Goal: Task Accomplishment & Management: Use online tool/utility

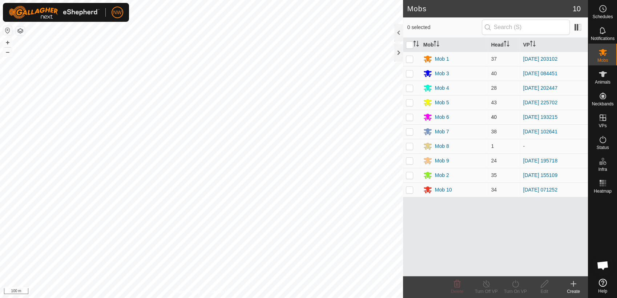
click at [410, 117] on p-checkbox at bounding box center [409, 117] width 7 height 6
checkbox input "true"
click at [487, 283] on icon at bounding box center [486, 283] width 9 height 9
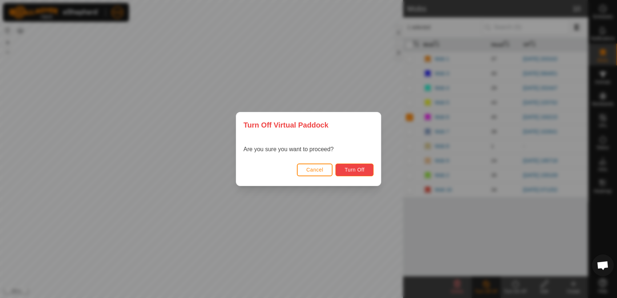
click at [355, 167] on span "Turn Off" at bounding box center [354, 170] width 20 height 6
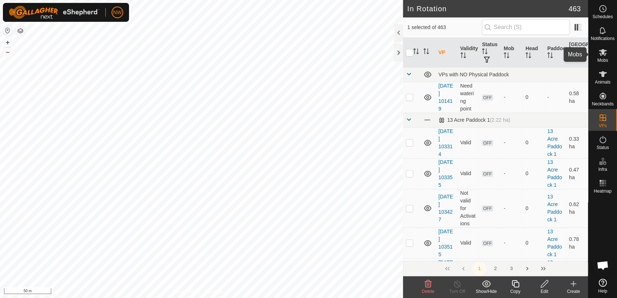
click at [608, 52] on es-mob-svg-icon at bounding box center [602, 53] width 13 height 12
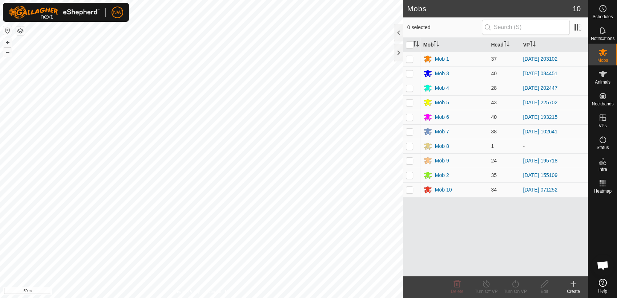
click at [410, 117] on p-checkbox at bounding box center [409, 117] width 7 height 6
checkbox input "true"
click at [516, 283] on icon at bounding box center [515, 283] width 9 height 9
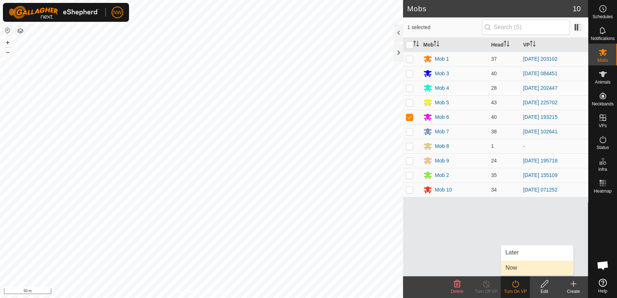
click at [513, 267] on link "Now" at bounding box center [537, 268] width 72 height 15
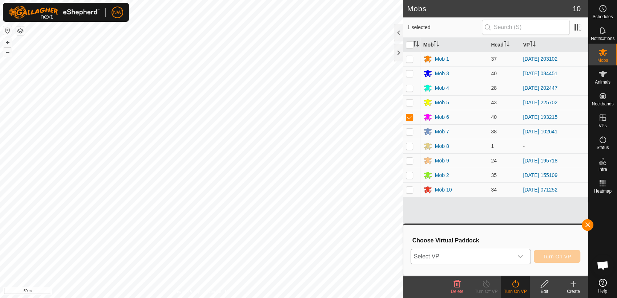
click at [523, 254] on icon "dropdown trigger" at bounding box center [520, 257] width 6 height 6
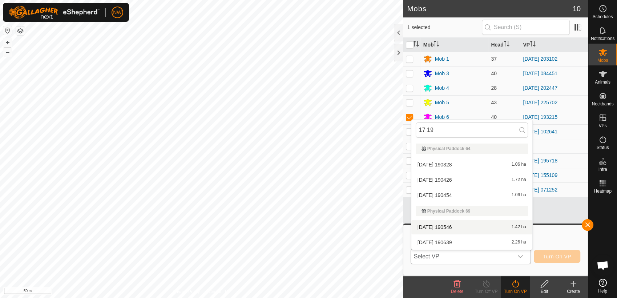
type input "17 19"
click at [447, 225] on li "[DATE] 190546 1.42 ha" at bounding box center [471, 227] width 121 height 15
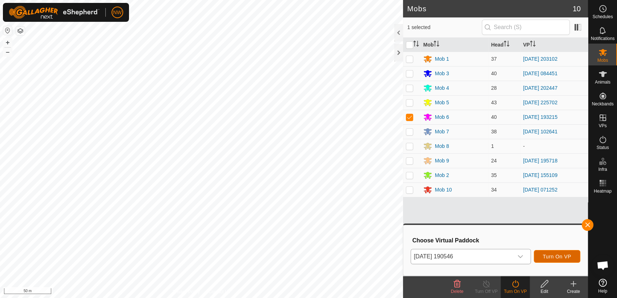
click at [558, 255] on span "Turn On VP" at bounding box center [557, 257] width 28 height 6
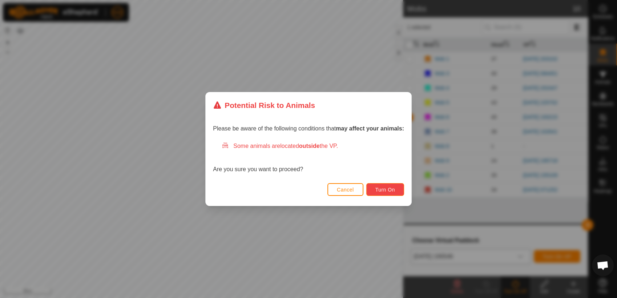
click at [385, 187] on span "Turn On" at bounding box center [385, 190] width 20 height 6
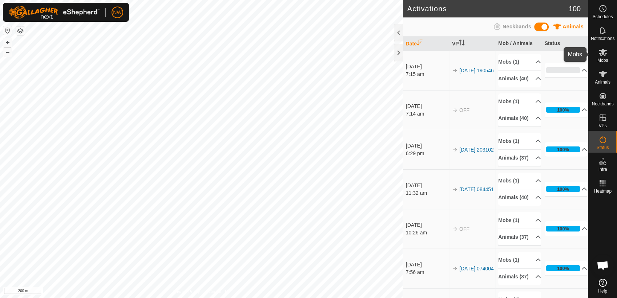
click at [602, 50] on icon at bounding box center [603, 52] width 8 height 7
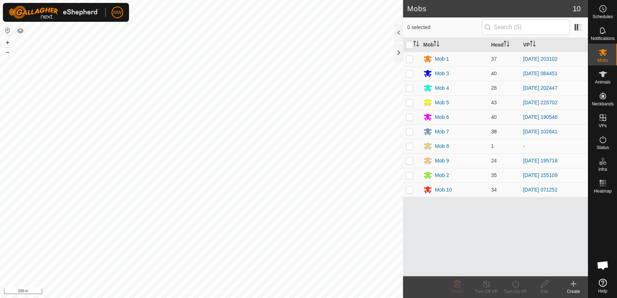
click at [411, 132] on p-checkbox at bounding box center [409, 132] width 7 height 6
checkbox input "true"
click at [484, 286] on icon at bounding box center [486, 283] width 9 height 9
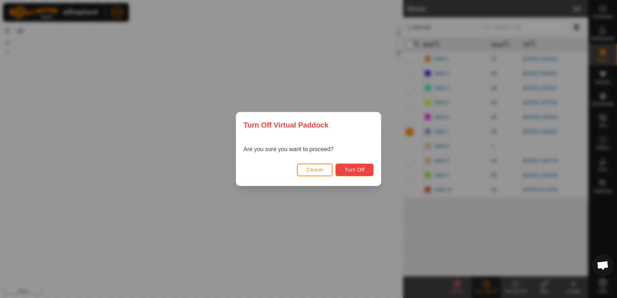
click at [351, 164] on button "Turn Off" at bounding box center [354, 170] width 38 height 13
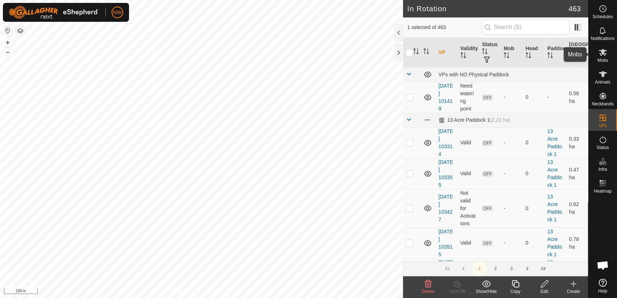
click at [605, 55] on icon at bounding box center [602, 52] width 9 height 9
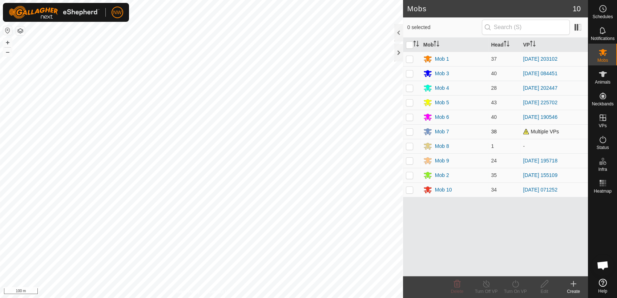
click at [410, 130] on p-checkbox at bounding box center [409, 132] width 7 height 6
checkbox input "true"
click at [515, 285] on icon at bounding box center [515, 283] width 9 height 9
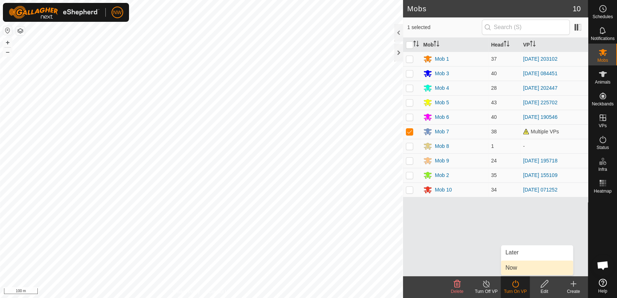
click at [517, 269] on link "Now" at bounding box center [537, 268] width 72 height 15
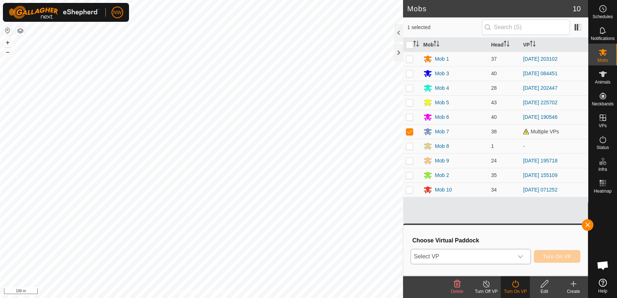
click at [521, 257] on icon "dropdown trigger" at bounding box center [520, 257] width 6 height 6
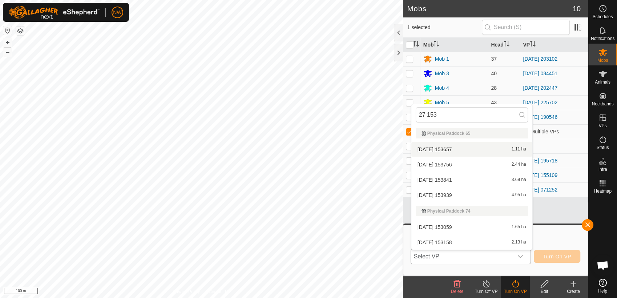
type input "27 153"
click at [448, 146] on li "[DATE] 153657 1.11 ha" at bounding box center [471, 149] width 121 height 15
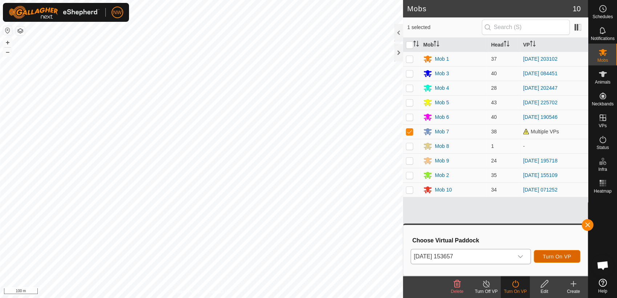
click at [556, 255] on span "Turn On VP" at bounding box center [557, 257] width 28 height 6
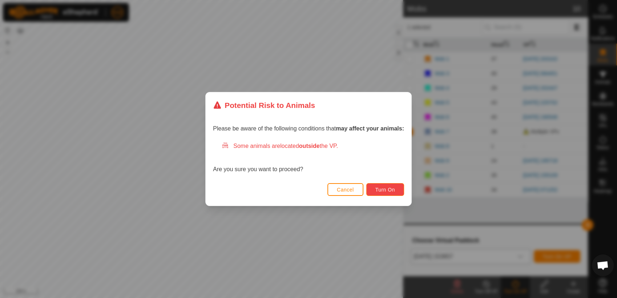
click at [393, 187] on span "Turn On" at bounding box center [385, 190] width 20 height 6
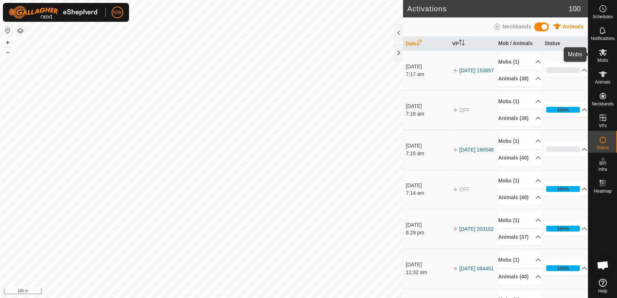
click at [600, 54] on icon at bounding box center [603, 52] width 8 height 7
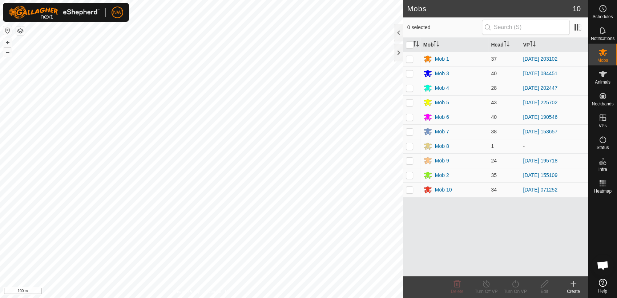
click at [410, 101] on p-checkbox at bounding box center [409, 103] width 7 height 6
checkbox input "true"
click at [486, 283] on icon at bounding box center [486, 283] width 9 height 9
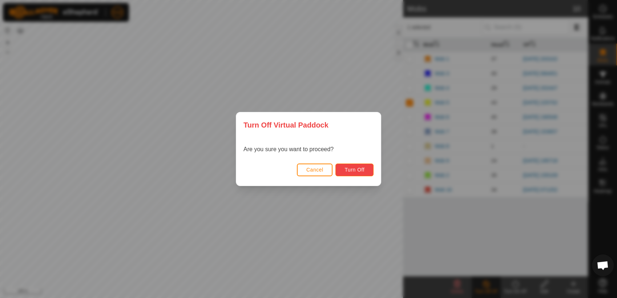
click at [358, 169] on span "Turn Off" at bounding box center [354, 170] width 20 height 6
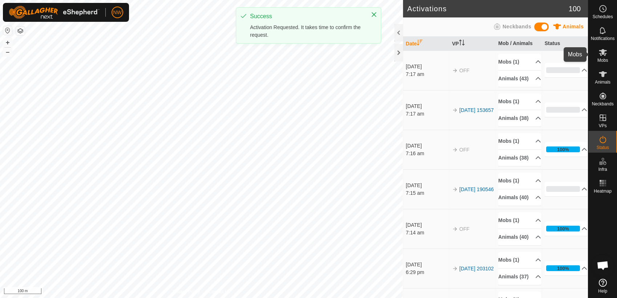
click at [605, 54] on icon at bounding box center [603, 52] width 8 height 7
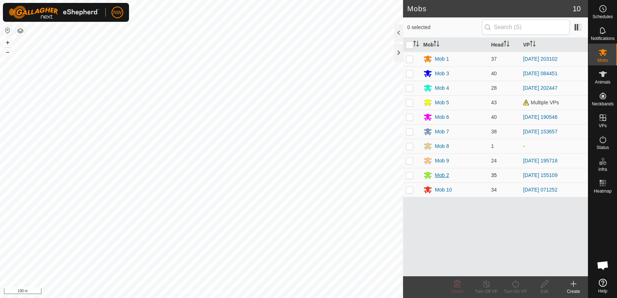
drag, startPoint x: 411, startPoint y: 100, endPoint x: 439, endPoint y: 170, distance: 75.8
click at [411, 100] on p-checkbox at bounding box center [409, 103] width 7 height 6
checkbox input "true"
click at [517, 284] on icon at bounding box center [515, 283] width 9 height 9
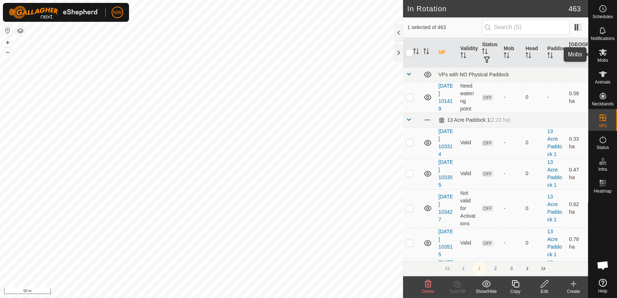
click at [607, 55] on es-mob-svg-icon at bounding box center [602, 53] width 13 height 12
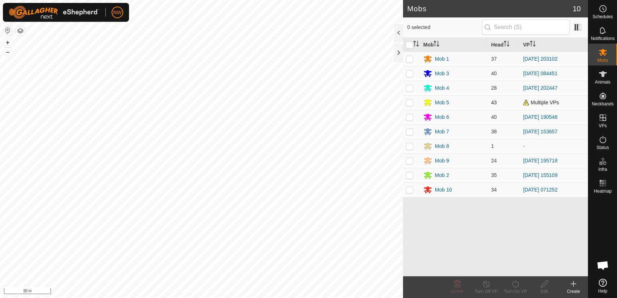
click at [411, 100] on p-checkbox at bounding box center [409, 103] width 7 height 6
checkbox input "true"
click at [515, 284] on icon at bounding box center [515, 283] width 9 height 9
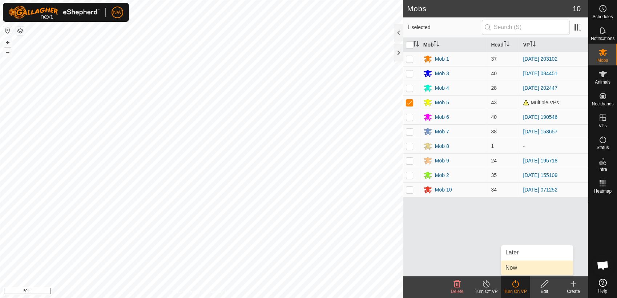
click at [517, 267] on link "Now" at bounding box center [537, 268] width 72 height 15
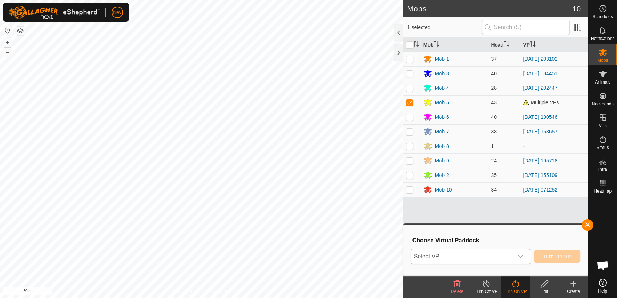
click at [520, 254] on icon "dropdown trigger" at bounding box center [520, 257] width 6 height 6
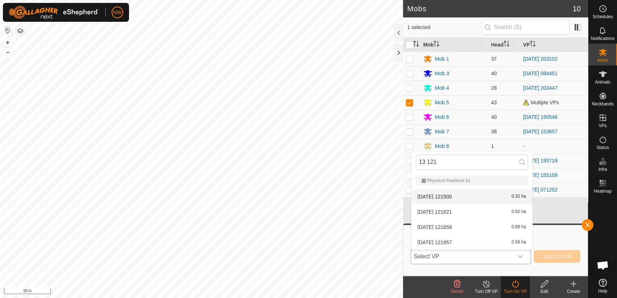
type input "13 121"
click at [446, 195] on li "[DATE] 121500 0.32 ha" at bounding box center [471, 196] width 121 height 15
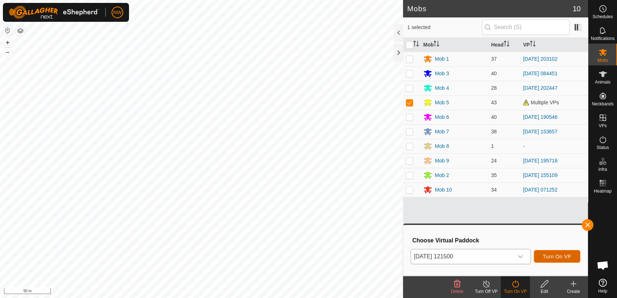
click at [547, 257] on span "Turn On VP" at bounding box center [557, 257] width 28 height 6
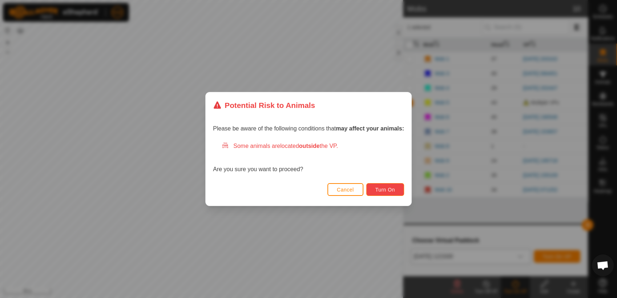
click at [385, 187] on span "Turn On" at bounding box center [385, 190] width 20 height 6
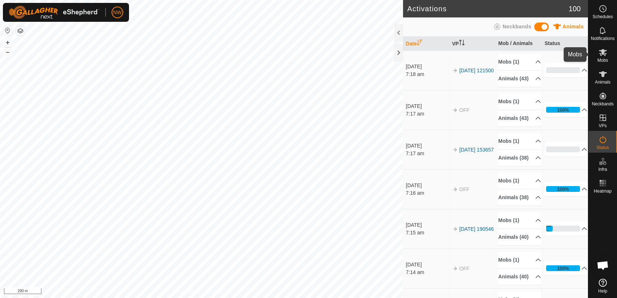
click at [606, 57] on es-mob-svg-icon at bounding box center [602, 53] width 13 height 12
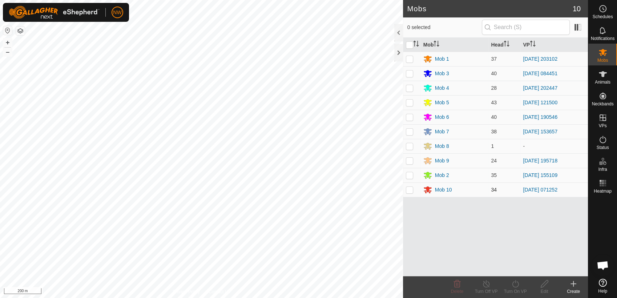
click at [410, 190] on p-checkbox at bounding box center [409, 190] width 7 height 6
checkbox input "true"
click at [514, 281] on icon at bounding box center [515, 283] width 9 height 9
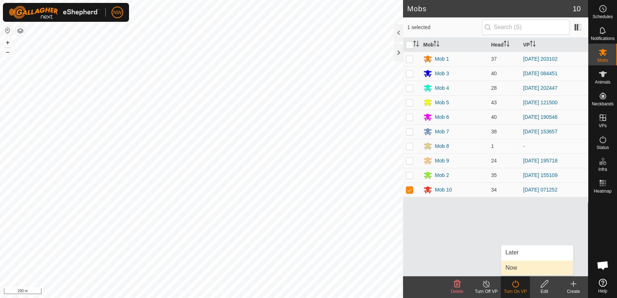
click at [515, 266] on link "Now" at bounding box center [537, 268] width 72 height 15
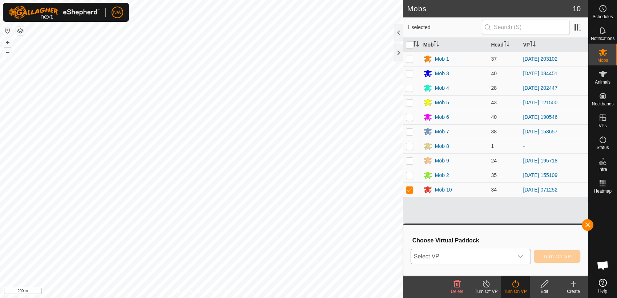
click at [520, 255] on icon "dropdown trigger" at bounding box center [520, 257] width 6 height 6
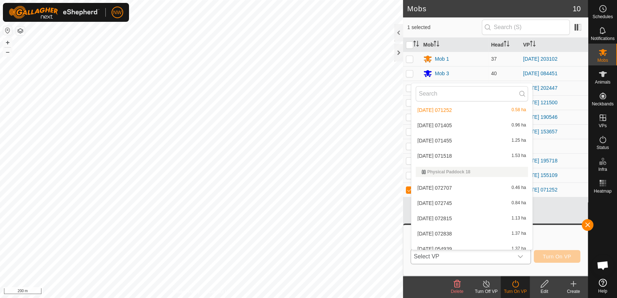
scroll to position [3070, 0]
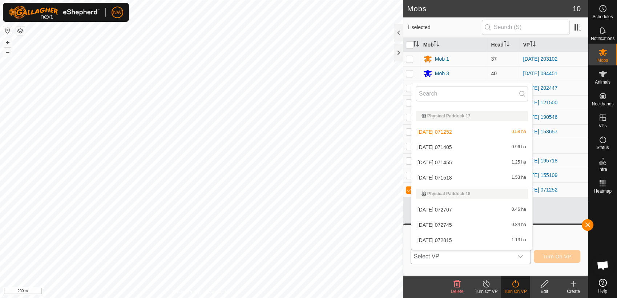
click at [445, 146] on li "[DATE] 071405 0.96 ha" at bounding box center [471, 147] width 121 height 15
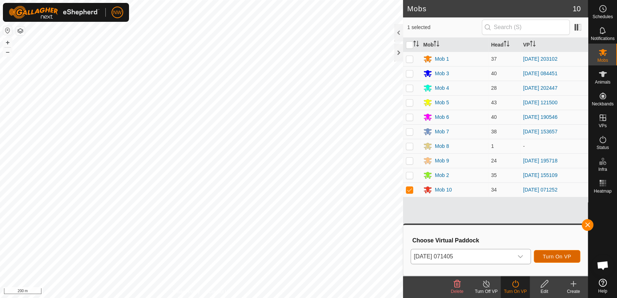
click at [554, 255] on span "Turn On VP" at bounding box center [557, 257] width 28 height 6
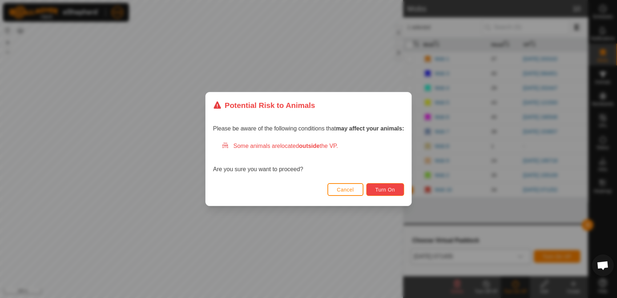
click at [381, 189] on span "Turn On" at bounding box center [385, 190] width 20 height 6
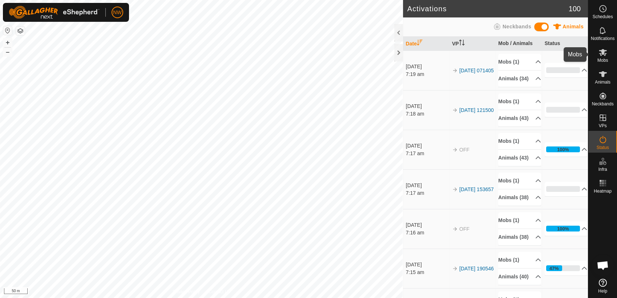
click at [602, 52] on icon at bounding box center [603, 52] width 8 height 7
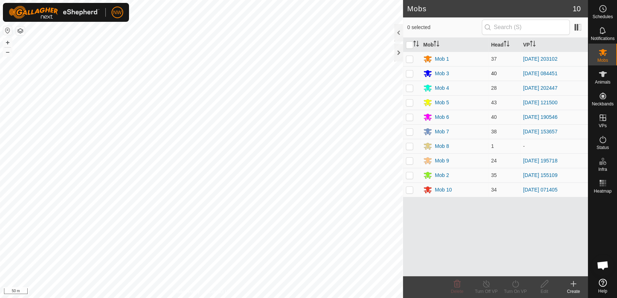
click at [410, 73] on p-checkbox at bounding box center [409, 73] width 7 height 6
checkbox input "true"
click at [515, 284] on icon at bounding box center [515, 283] width 9 height 9
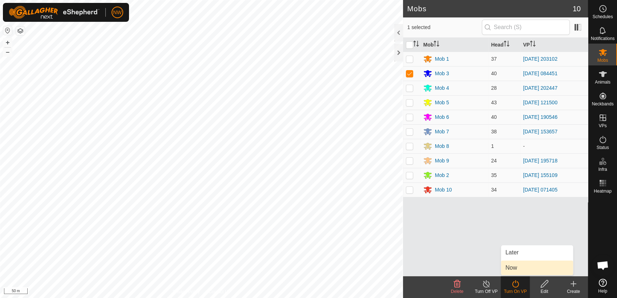
click at [517, 266] on link "Now" at bounding box center [537, 268] width 72 height 15
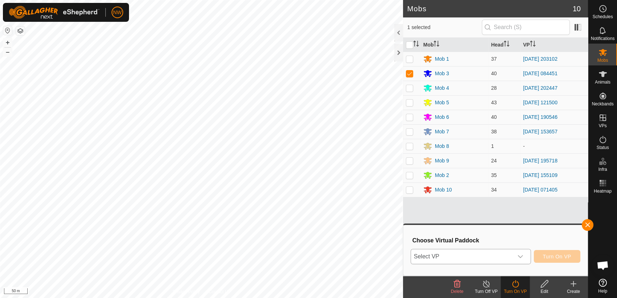
click at [523, 253] on div "dropdown trigger" at bounding box center [520, 256] width 15 height 15
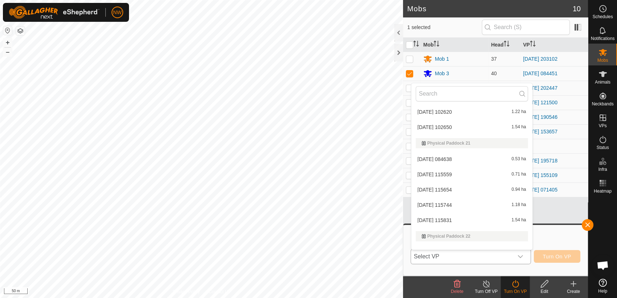
scroll to position [3238, 0]
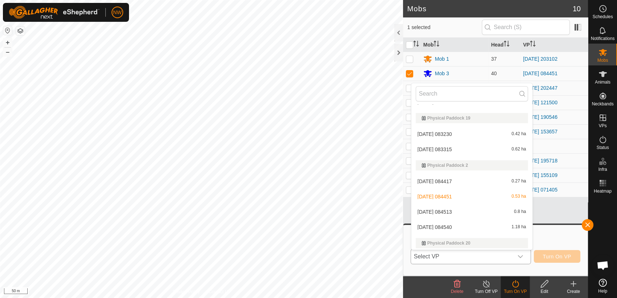
click at [442, 209] on li "[DATE] 084513 0.8 ha" at bounding box center [471, 212] width 121 height 15
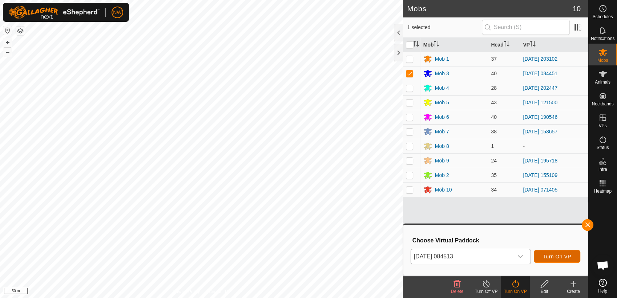
click at [551, 255] on span "Turn On VP" at bounding box center [557, 257] width 28 height 6
